Goal: Navigation & Orientation: Find specific page/section

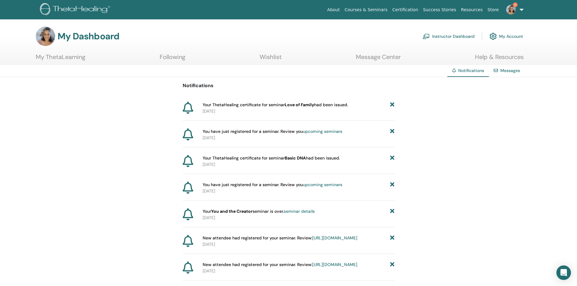
click at [390, 7] on link "Courses & Seminars" at bounding box center [366, 9] width 48 height 11
click at [265, 55] on link "Wishlist" at bounding box center [271, 59] width 22 height 12
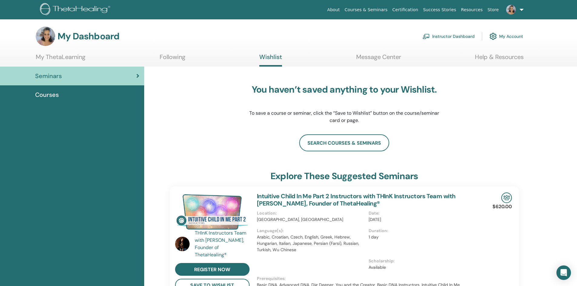
click at [75, 56] on link "My ThetaLearning" at bounding box center [61, 59] width 50 height 12
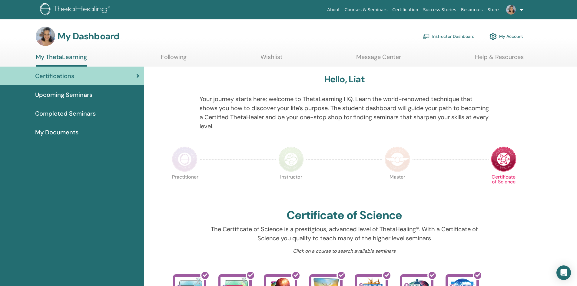
click at [440, 9] on link "Success Stories" at bounding box center [440, 9] width 38 height 11
